Goal: Information Seeking & Learning: Learn about a topic

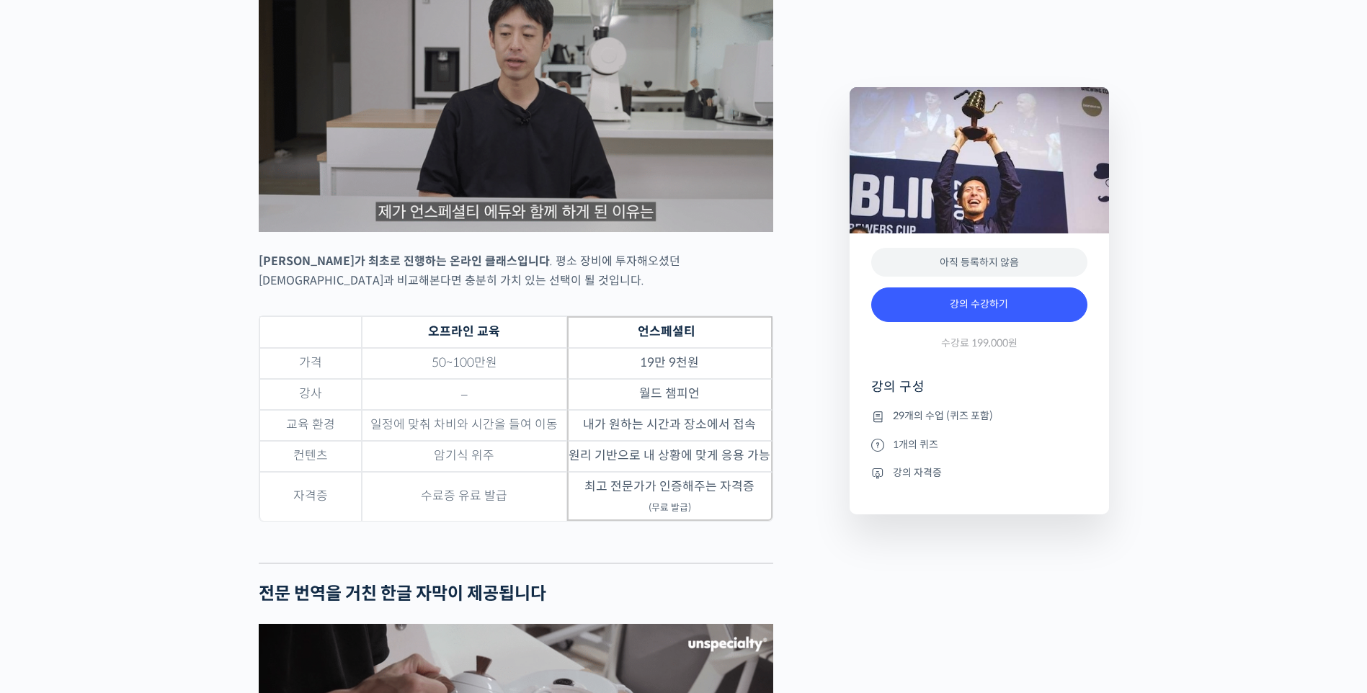
scroll to position [4150, 0]
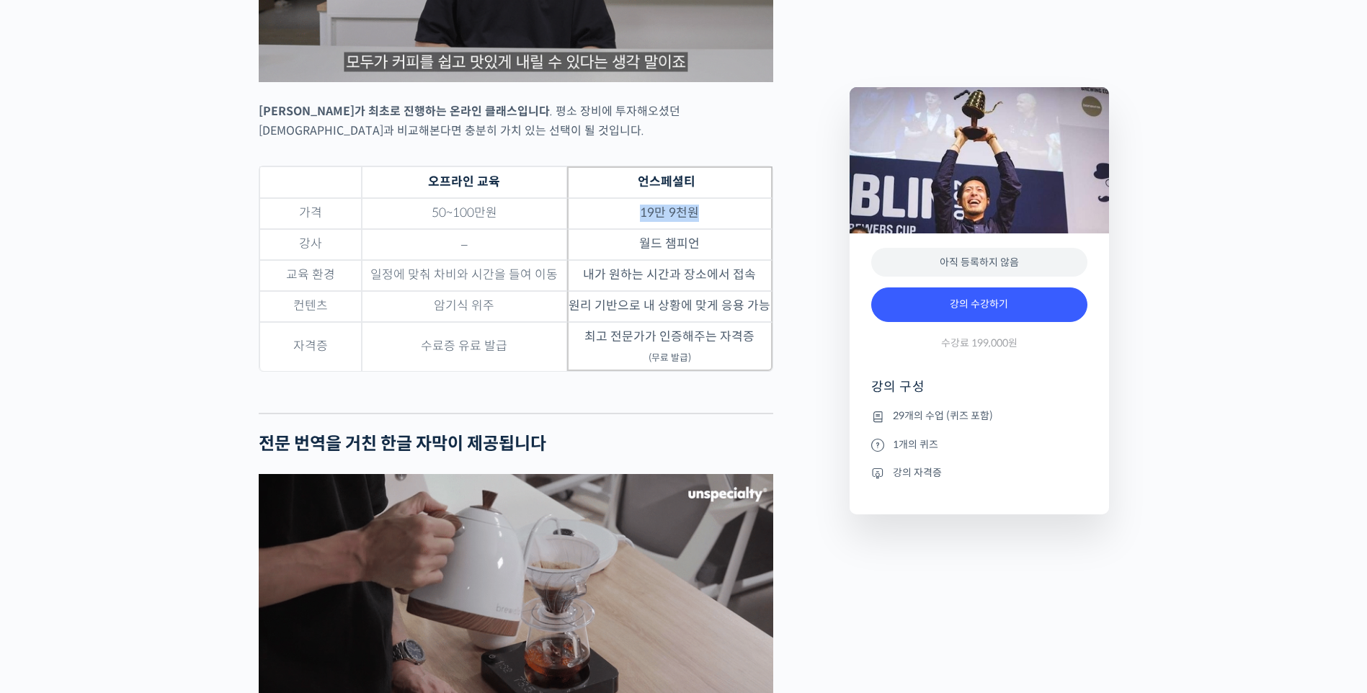
drag, startPoint x: 649, startPoint y: 195, endPoint x: 721, endPoint y: 202, distance: 72.5
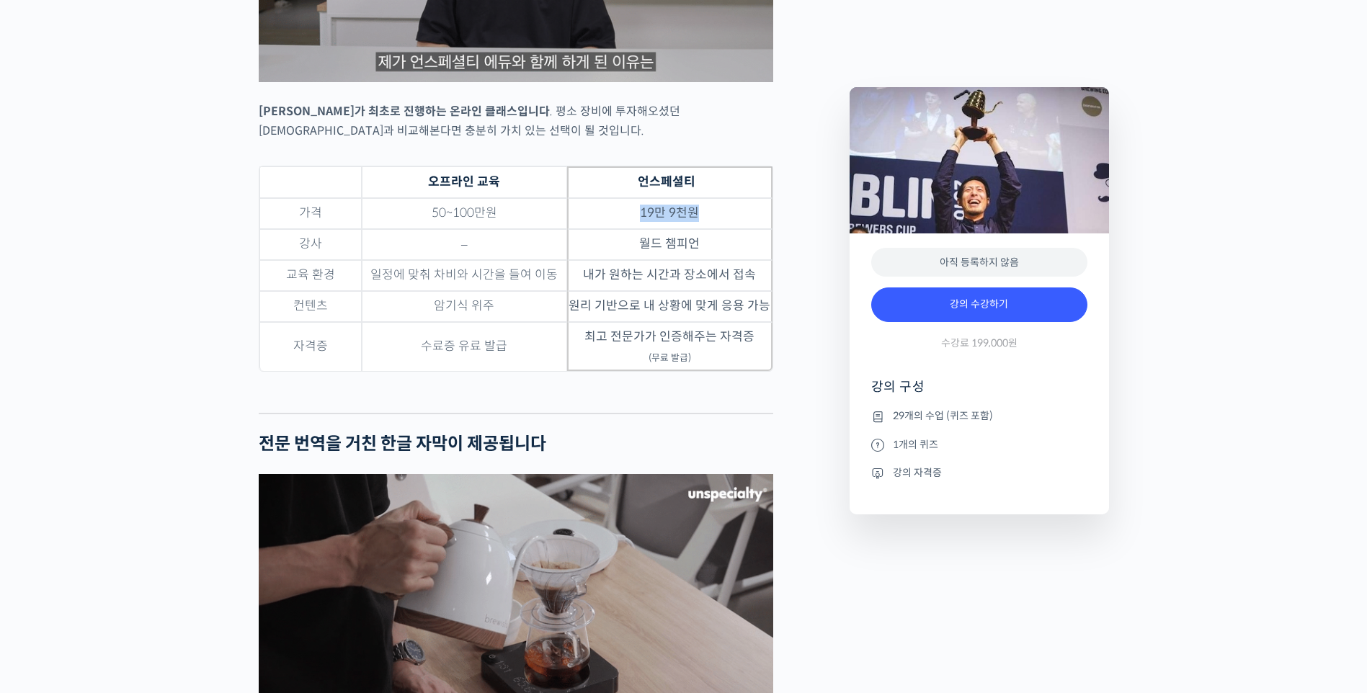
click at [721, 202] on td "19만 9천원" at bounding box center [669, 213] width 205 height 31
click at [961, 630] on div "Preview this 강의 아직 등록하지 않음 강의 수강하기 수강료 199,000원 강의 구성 29개의 수업 (퀴즈 포함) 1개의 퀴즈 강의…" at bounding box center [979, 130] width 274 height 7328
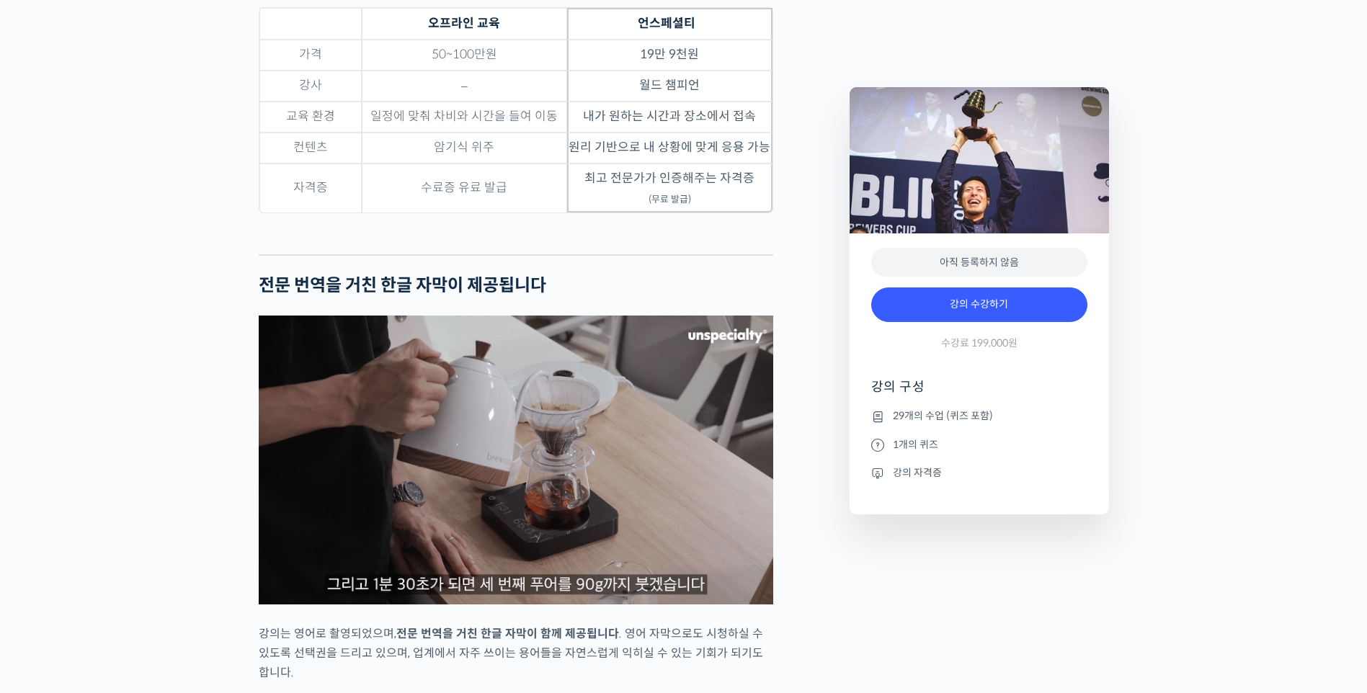
scroll to position [0, 0]
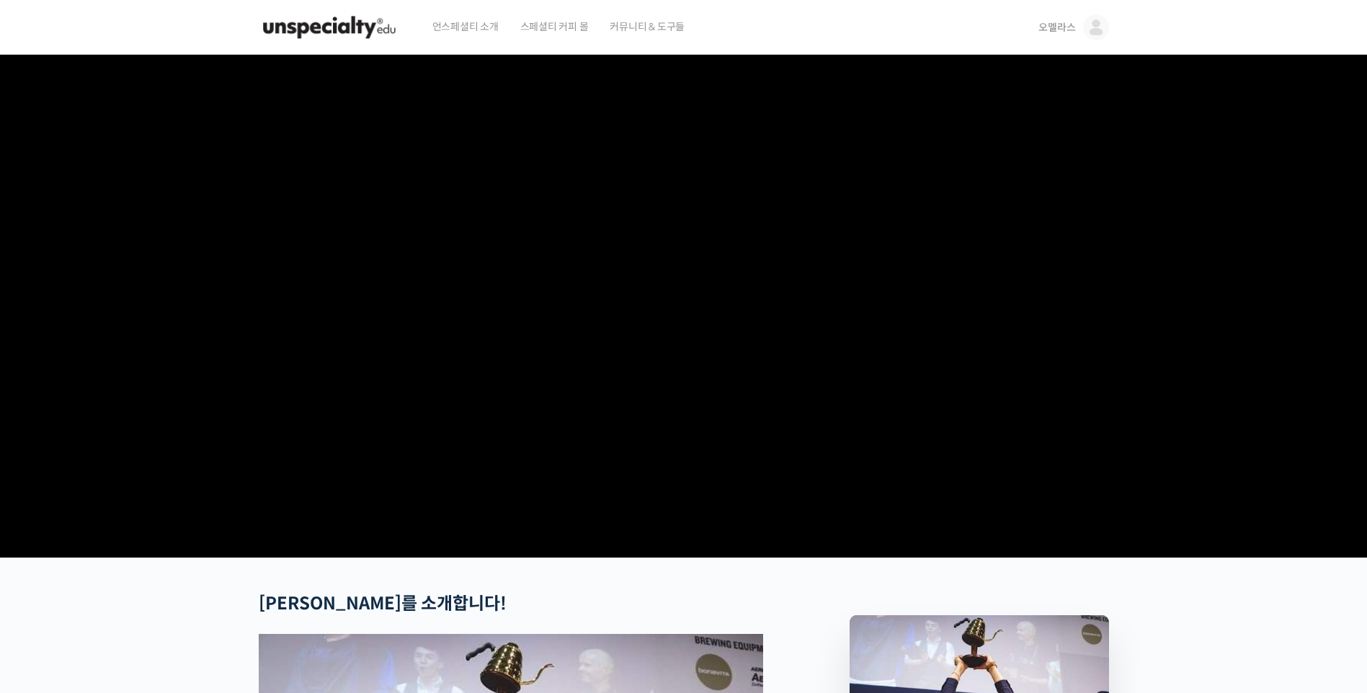
click at [903, 342] on video at bounding box center [684, 303] width 850 height 497
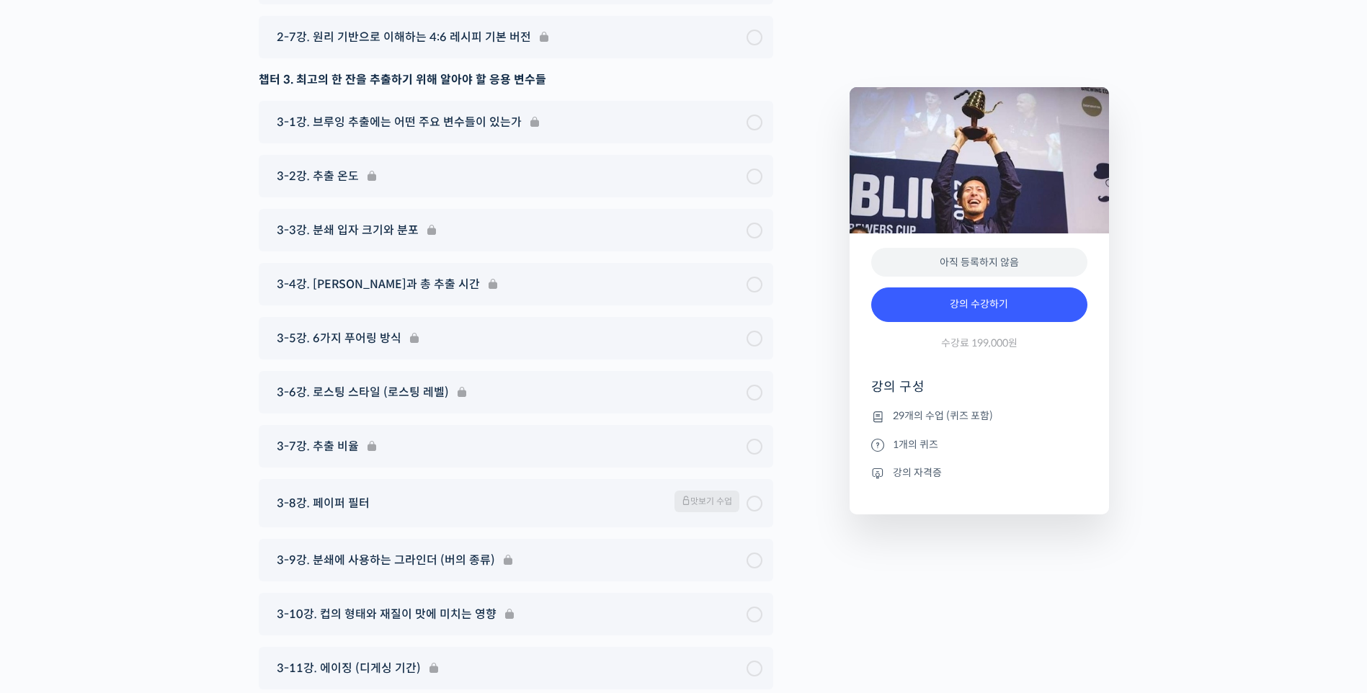
scroll to position [6801, 0]
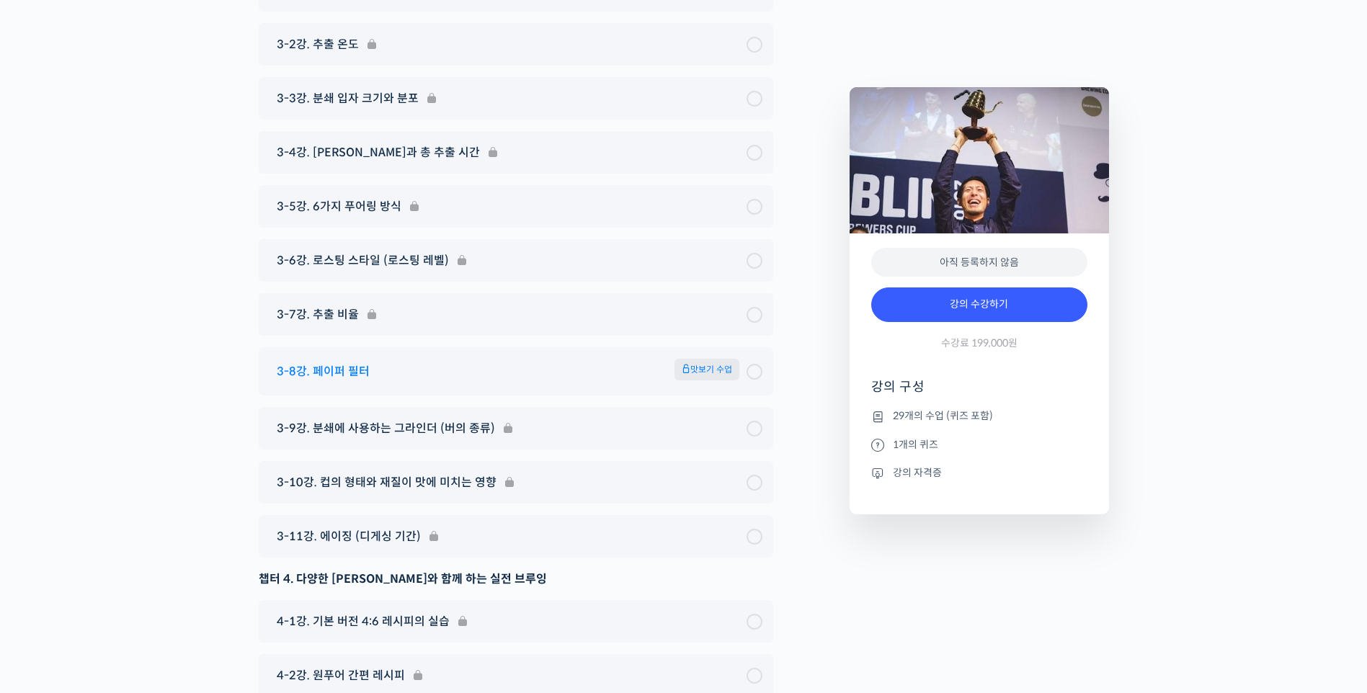
click at [703, 359] on span "맛보기 수업" at bounding box center [706, 370] width 65 height 22
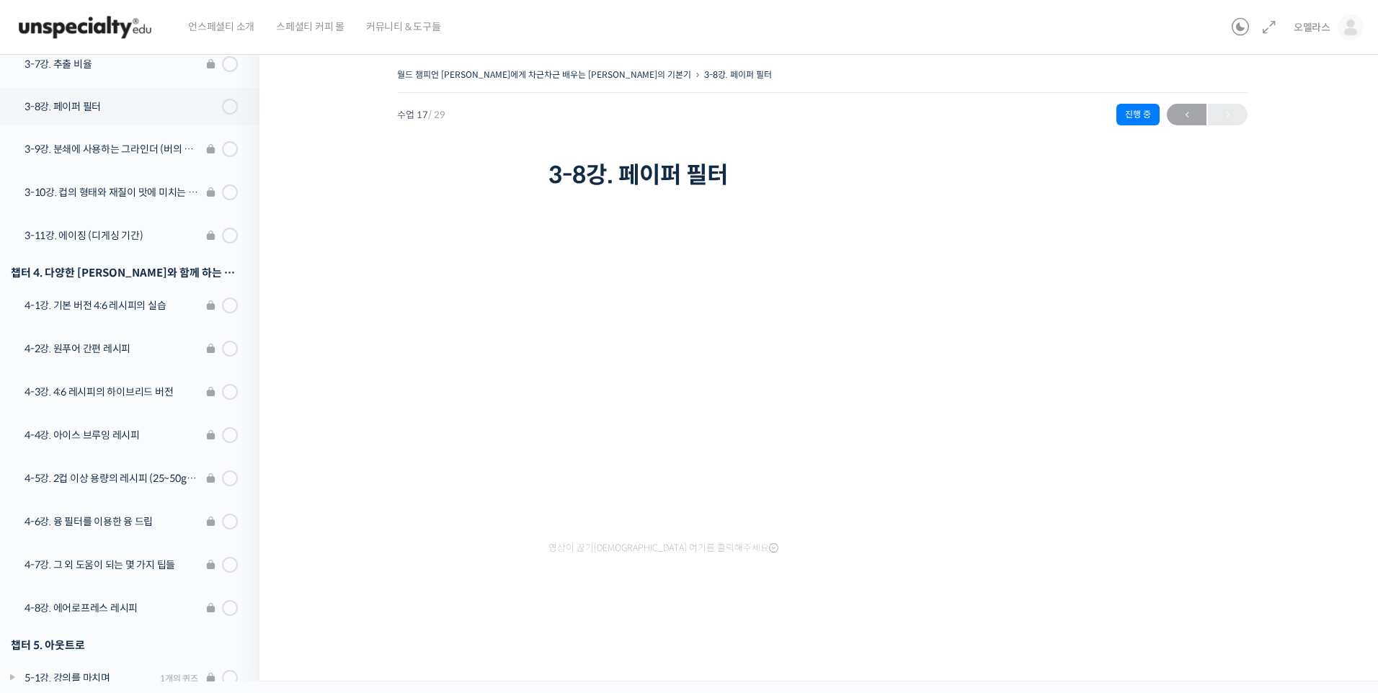
scroll to position [970, 0]
click at [107, 31] on img at bounding box center [84, 27] width 141 height 43
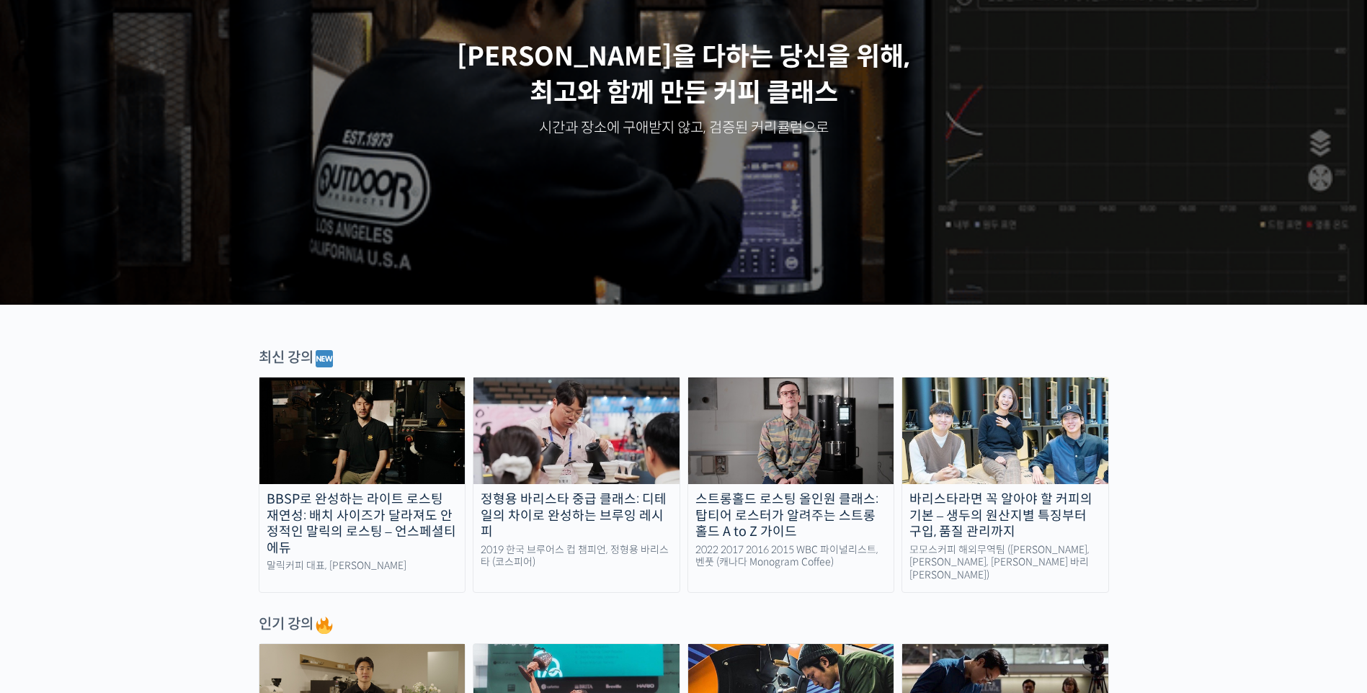
scroll to position [334, 0]
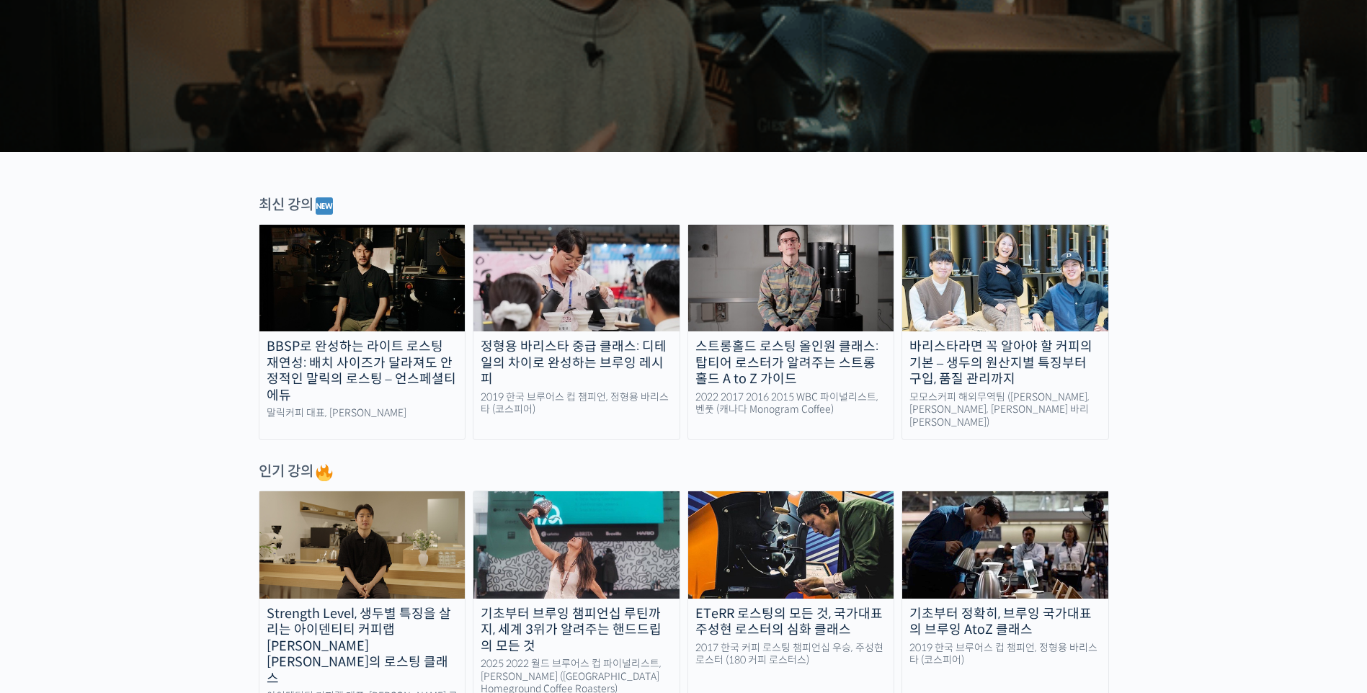
drag, startPoint x: 686, startPoint y: 592, endPoint x: 513, endPoint y: 449, distance: 224.6
